Goal: Browse casually

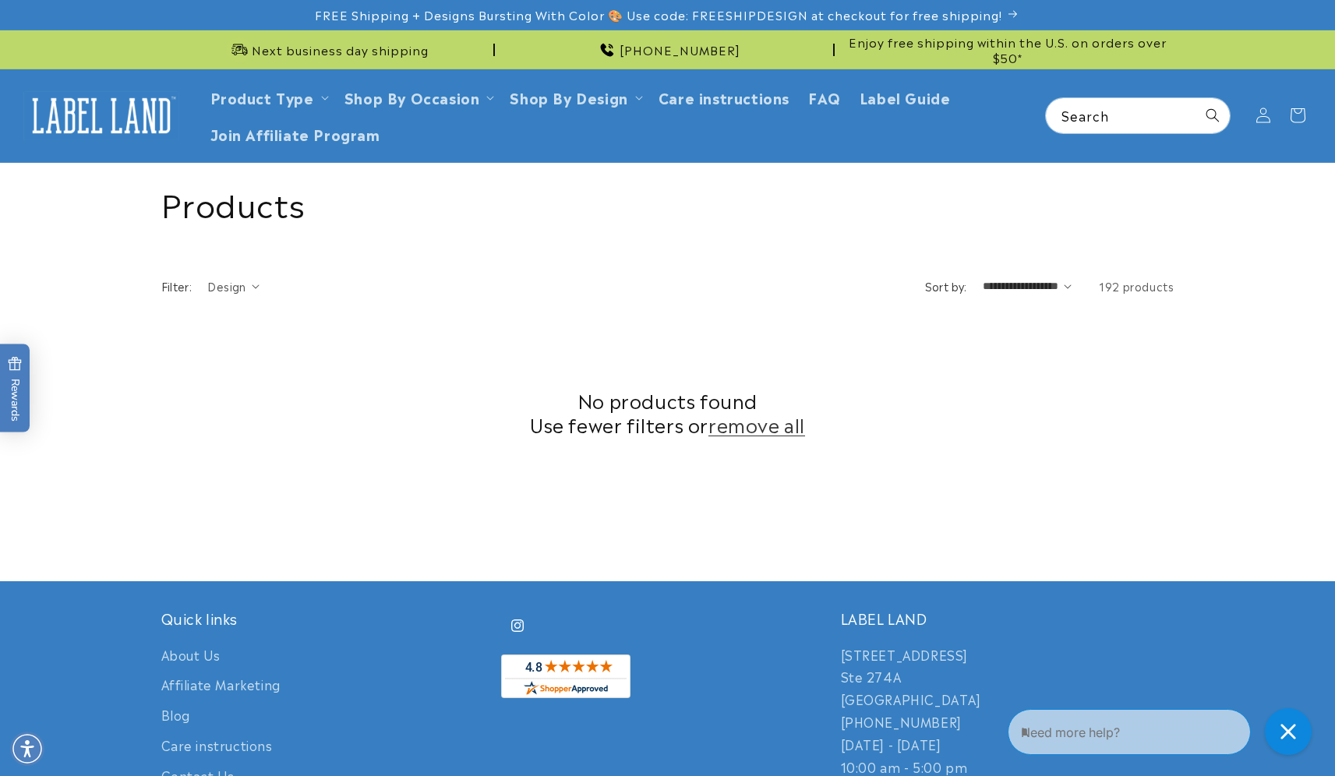
scroll to position [422, 0]
